Goal: Transaction & Acquisition: Purchase product/service

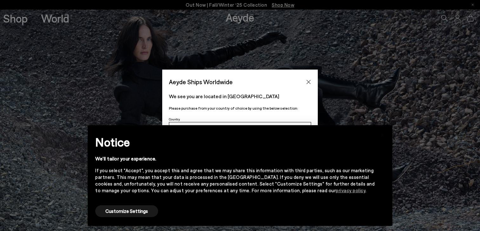
click at [127, 104] on div "Aeyde Ships Worldwide We see you are located in Suisse Please purchase from you…" at bounding box center [240, 114] width 480 height 91
click at [123, 210] on button "Customize Settings" at bounding box center [126, 211] width 63 height 12
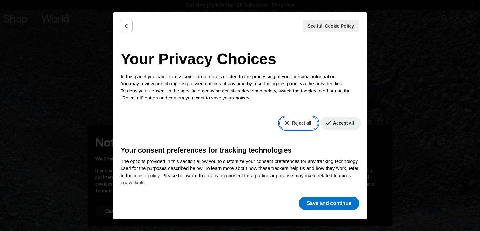
click at [302, 121] on button "Reject all" at bounding box center [298, 123] width 38 height 12
click at [300, 123] on button "Reject all" at bounding box center [298, 123] width 38 height 12
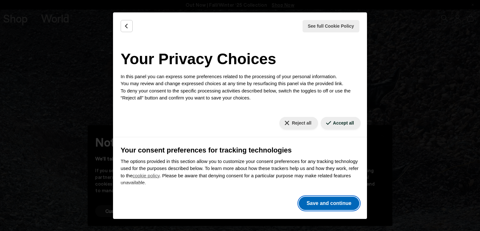
click at [340, 203] on button "Save and continue" at bounding box center [328, 202] width 61 height 13
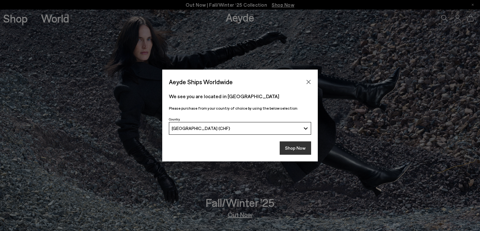
click at [300, 148] on button "Shop Now" at bounding box center [294, 147] width 31 height 13
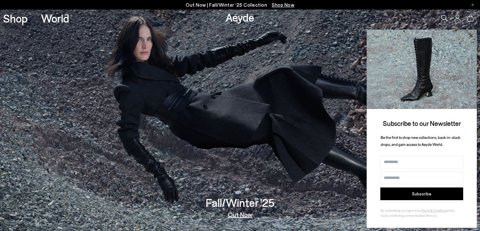
click at [470, 35] on icon at bounding box center [470, 35] width 8 height 8
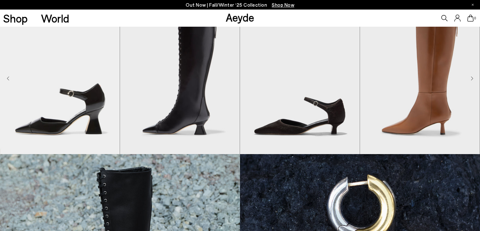
scroll to position [221, 0]
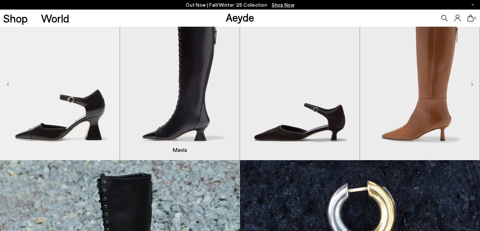
click at [166, 86] on img "2 / 8" at bounding box center [180, 85] width 120 height 150
click at [188, 75] on img "2 / 8" at bounding box center [180, 85] width 120 height 150
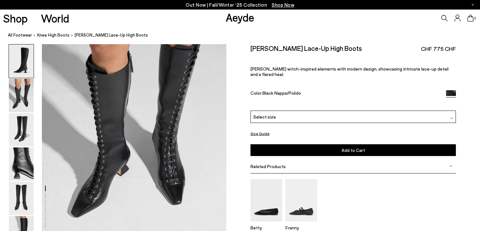
scroll to position [308, 0]
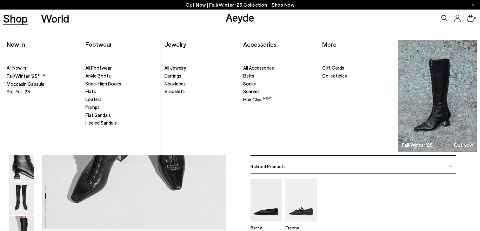
click at [36, 84] on span "Moccasin Capsule" at bounding box center [26, 84] width 38 height 6
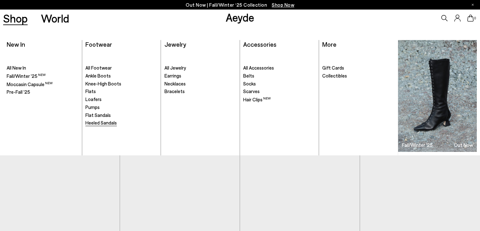
click at [109, 124] on span "Heeled Sandals" at bounding box center [100, 123] width 31 height 6
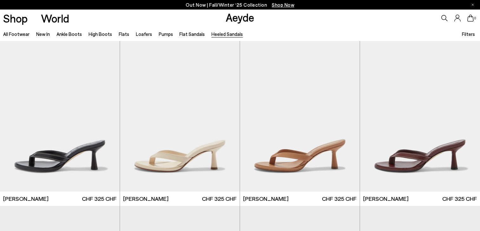
click at [465, 33] on span "Filters" at bounding box center [468, 34] width 13 height 6
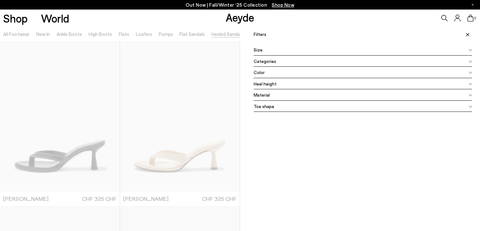
click at [262, 71] on span "Color" at bounding box center [258, 72] width 11 height 7
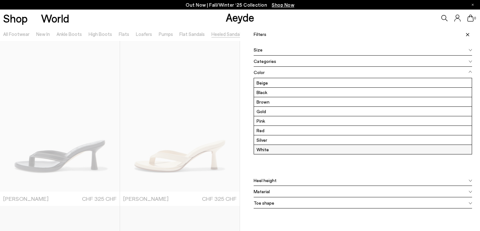
click at [272, 150] on label "White" at bounding box center [363, 149] width 218 height 9
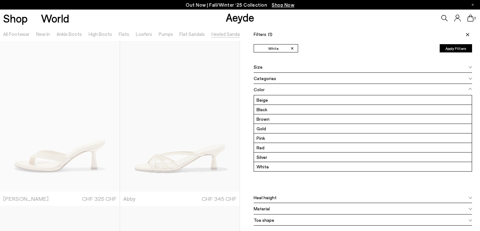
click at [462, 51] on button "Apply Filters" at bounding box center [455, 48] width 32 height 8
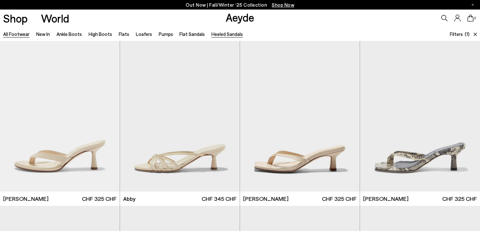
click at [21, 33] on link "All Footwear" at bounding box center [16, 34] width 26 height 6
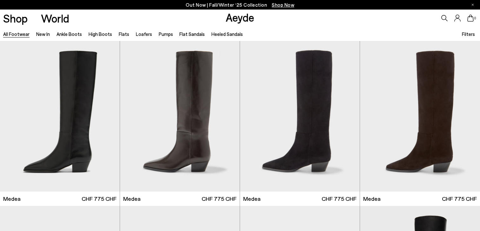
click at [470, 36] on span "Filters" at bounding box center [468, 34] width 13 height 6
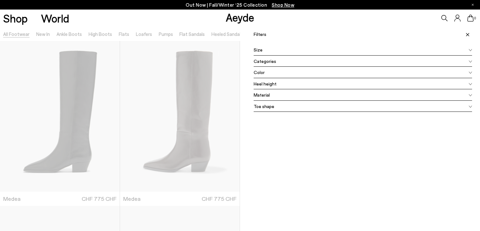
click at [270, 75] on div "Color" at bounding box center [362, 72] width 218 height 11
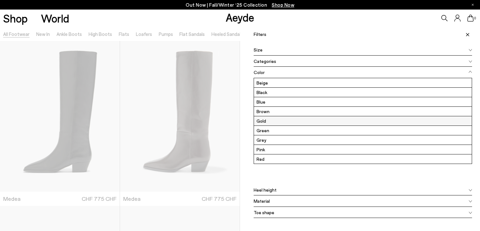
scroll to position [19, 0]
click at [273, 157] on label "White" at bounding box center [363, 158] width 218 height 9
